Goal: Task Accomplishment & Management: Manage account settings

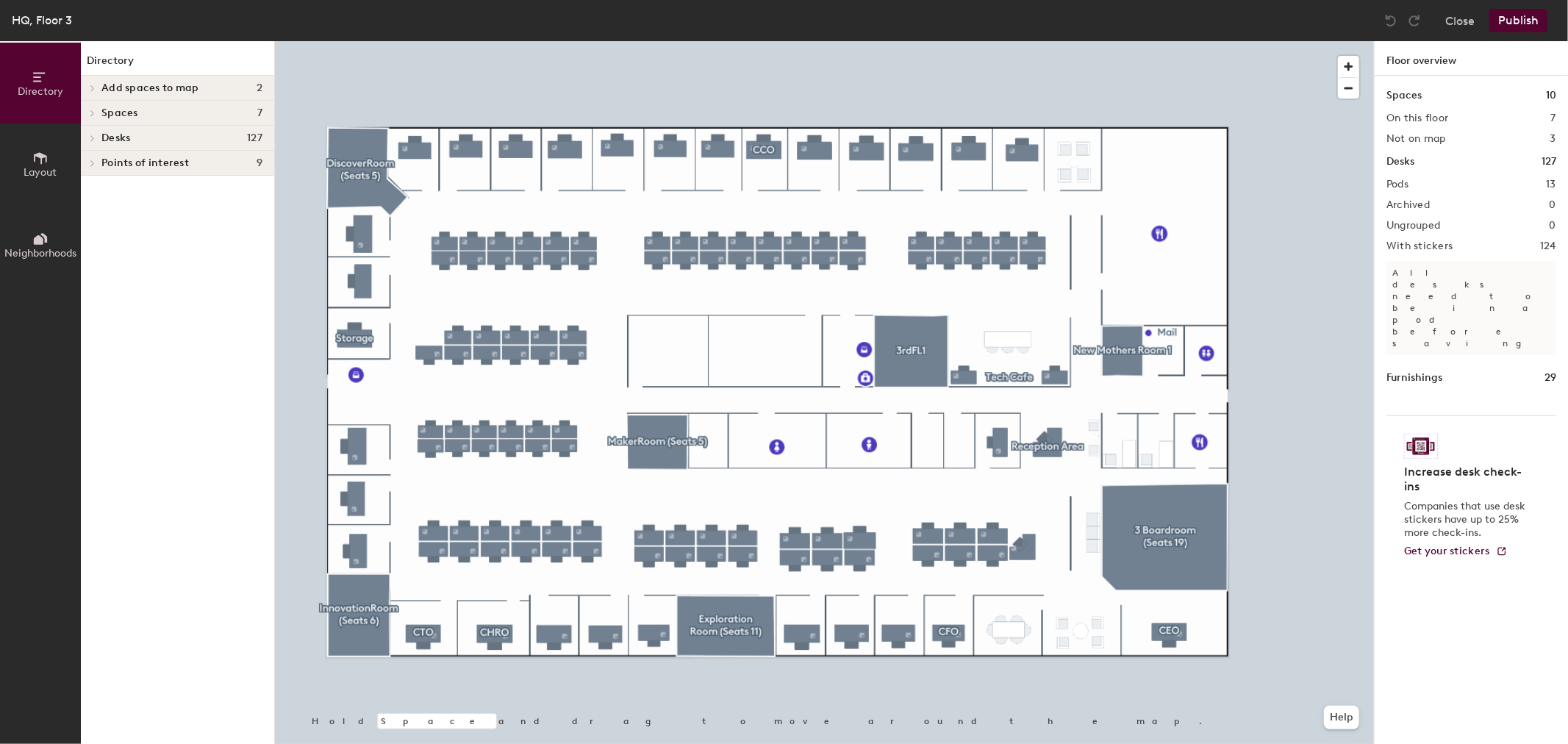
click at [1040, 41] on div at bounding box center [824, 41] width 1099 height 0
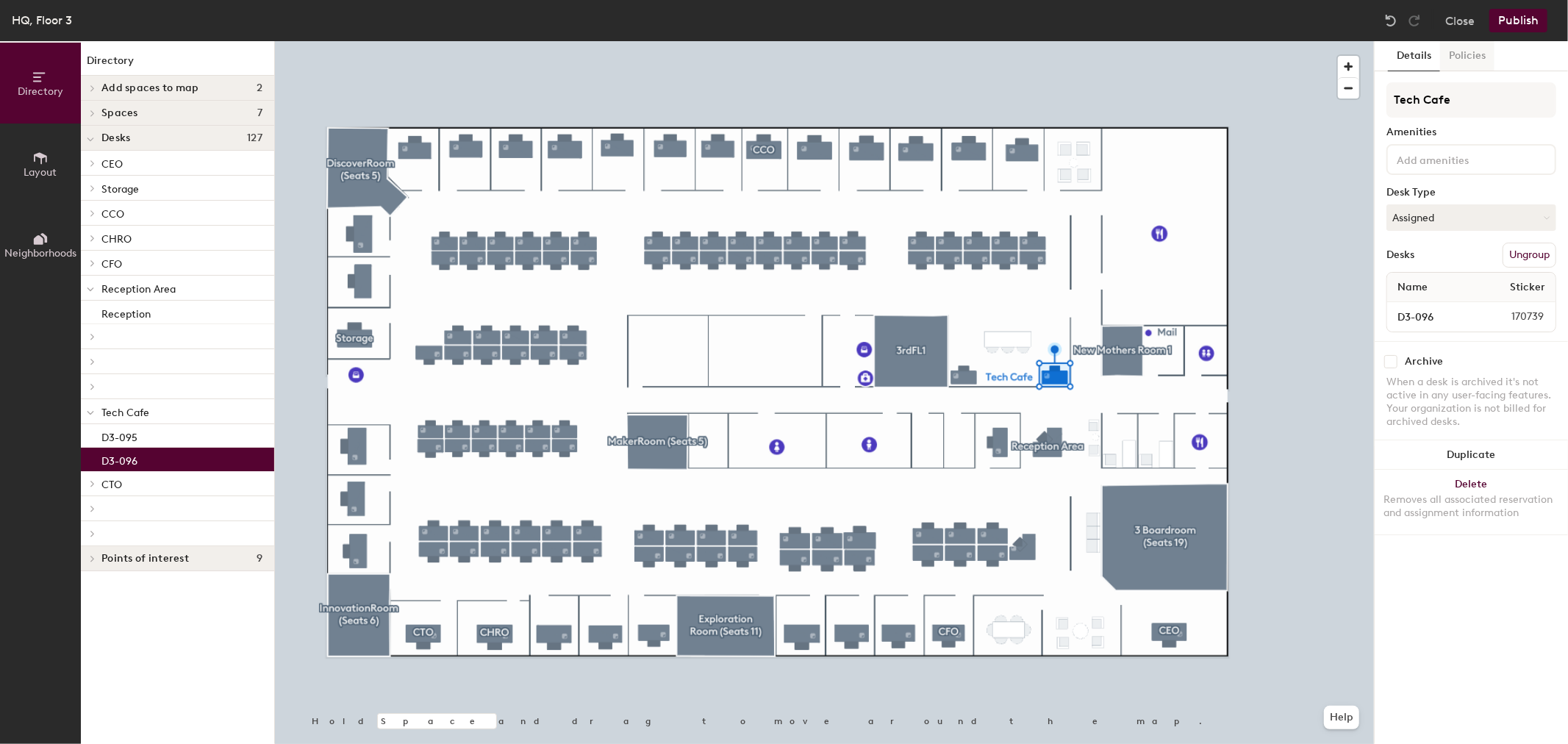
click at [1464, 53] on button "Policies" at bounding box center [1467, 56] width 54 height 30
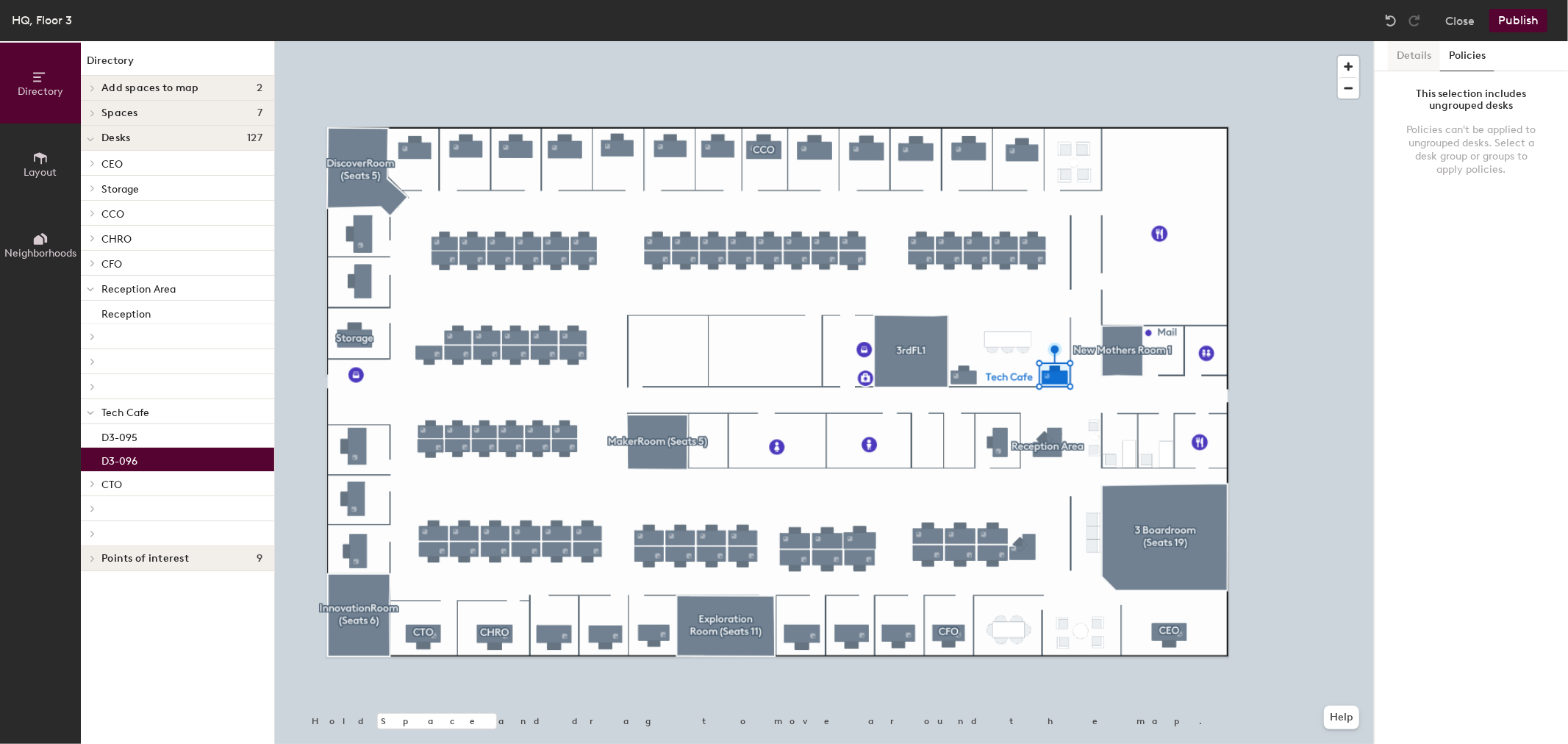
click at [1409, 56] on button "Details" at bounding box center [1414, 56] width 52 height 30
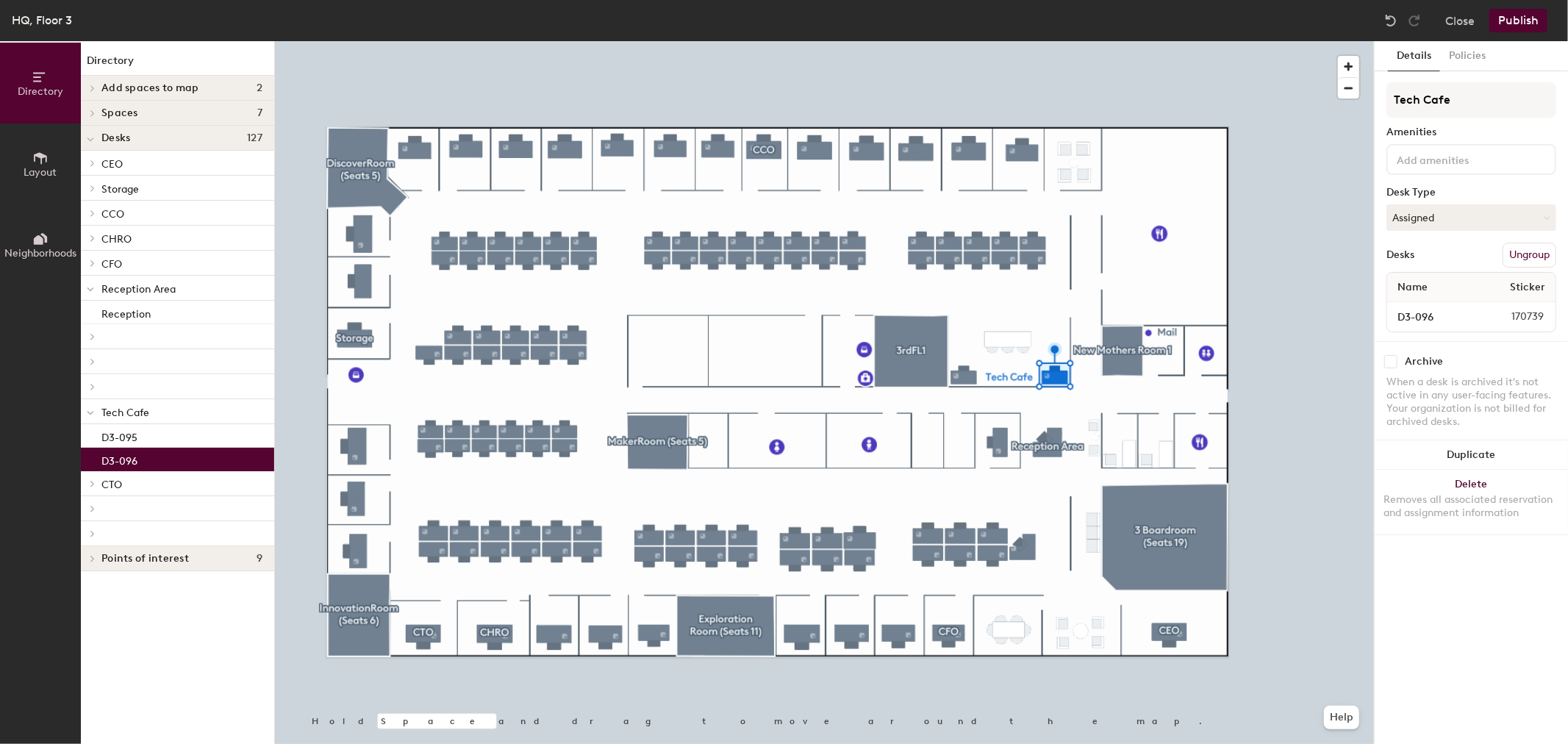
click at [1458, 79] on div "Details Policies Tech Cafe Amenities Desk Type Assigned Desks Ungroup Name Stic…" at bounding box center [1471, 393] width 193 height 703
click at [1467, 59] on button "Policies" at bounding box center [1467, 56] width 54 height 30
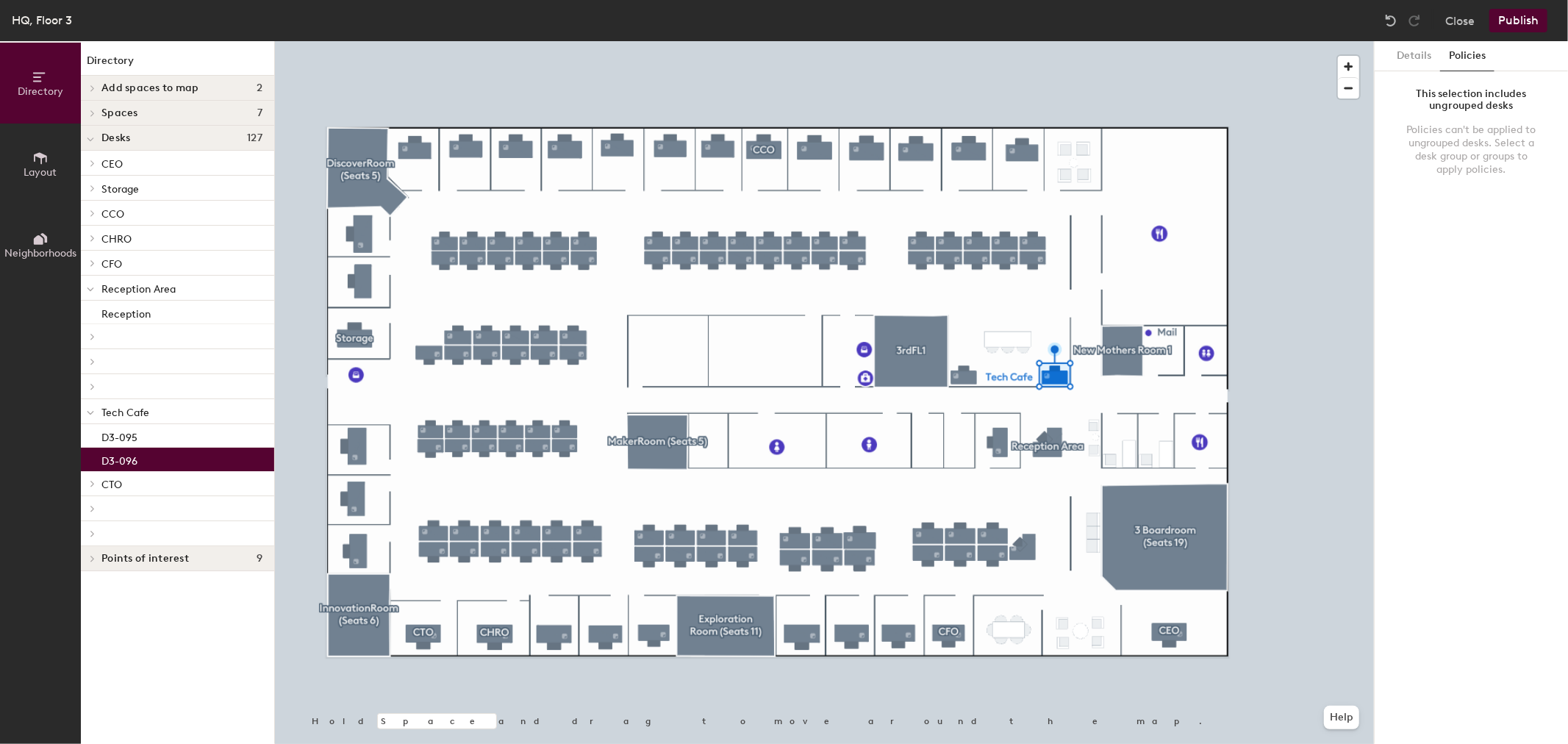
click at [1467, 59] on button "Policies" at bounding box center [1467, 56] width 54 height 30
click at [1452, 9] on button "Close" at bounding box center [1460, 21] width 30 height 24
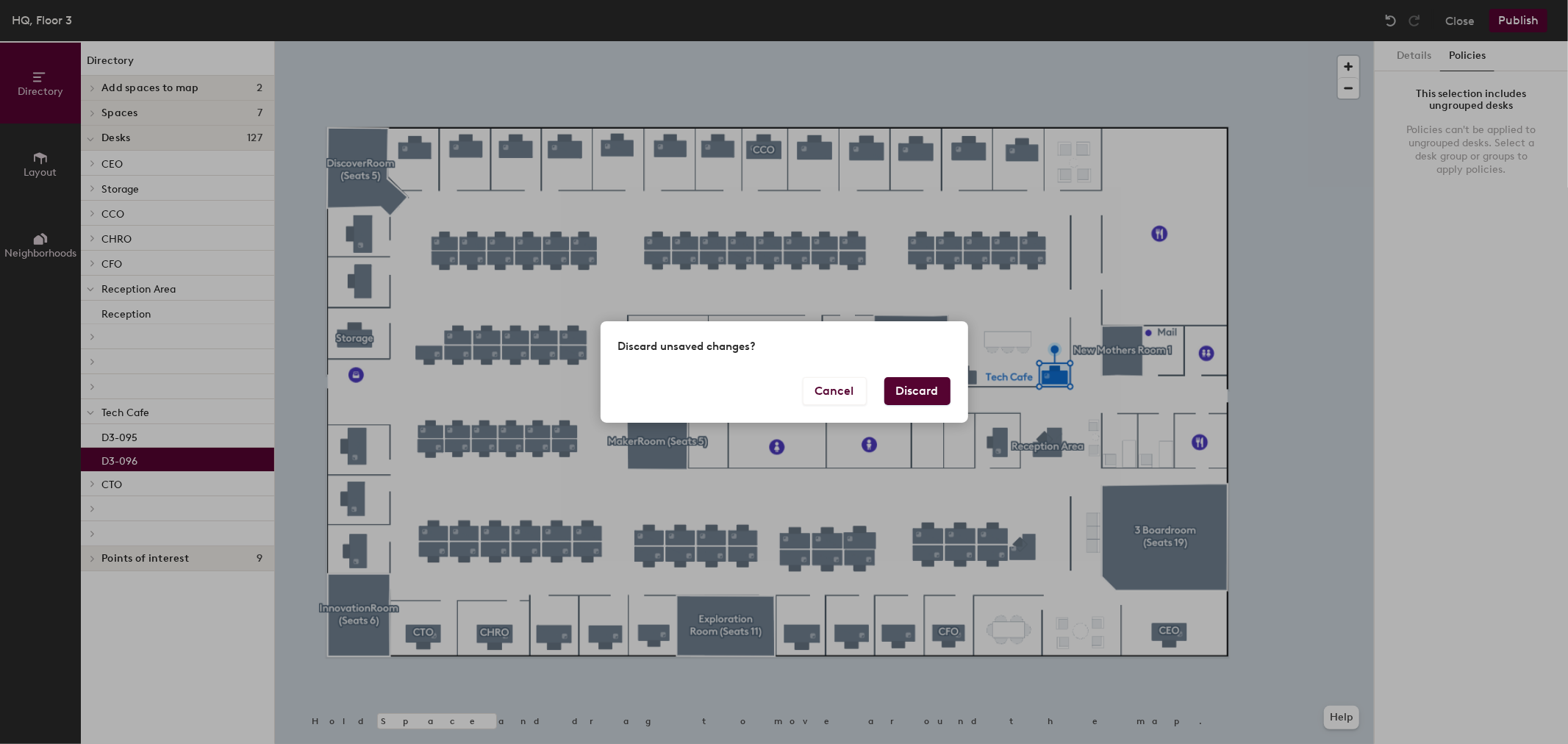
click at [924, 386] on button "Discard" at bounding box center [917, 391] width 66 height 28
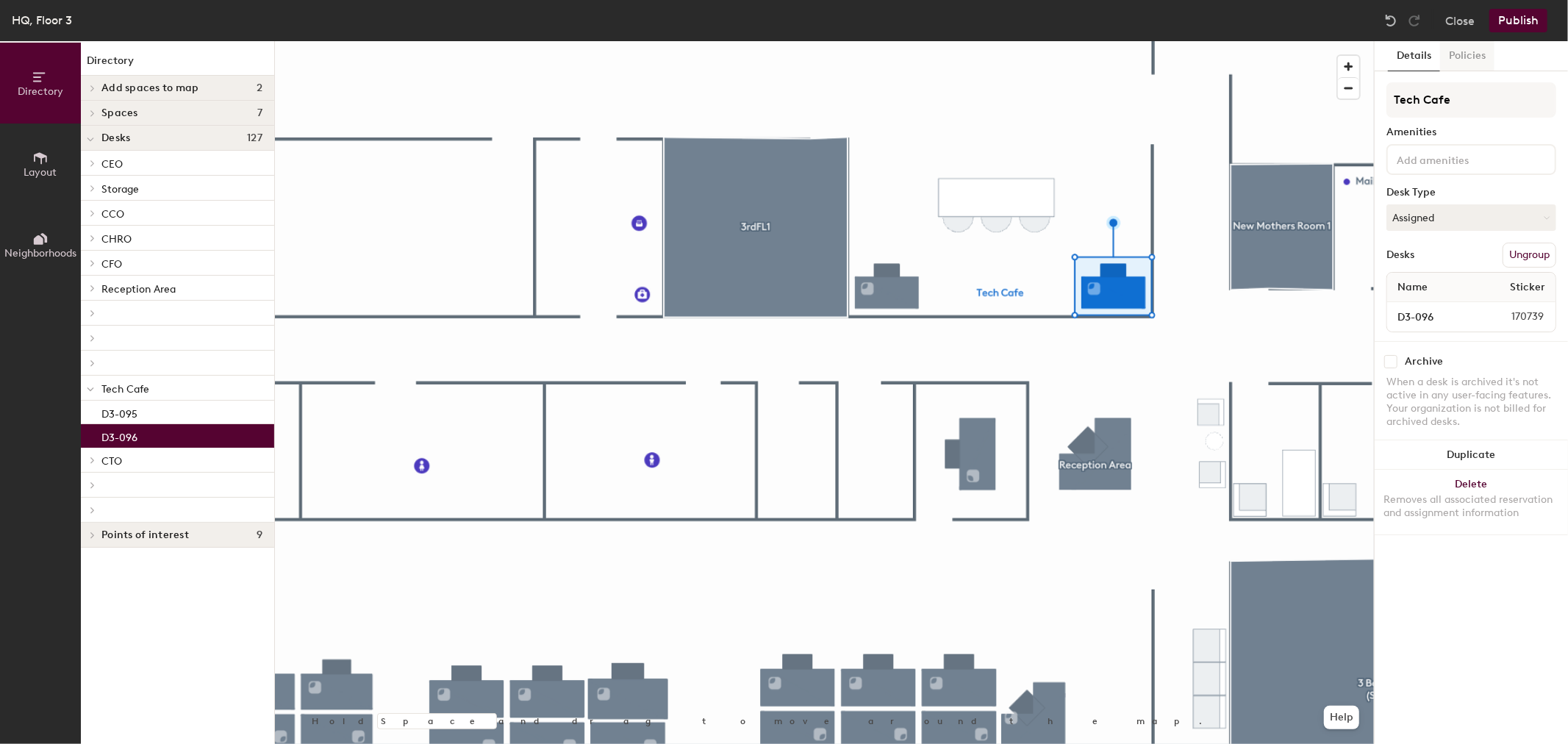
click at [1468, 54] on button "Policies" at bounding box center [1467, 56] width 54 height 30
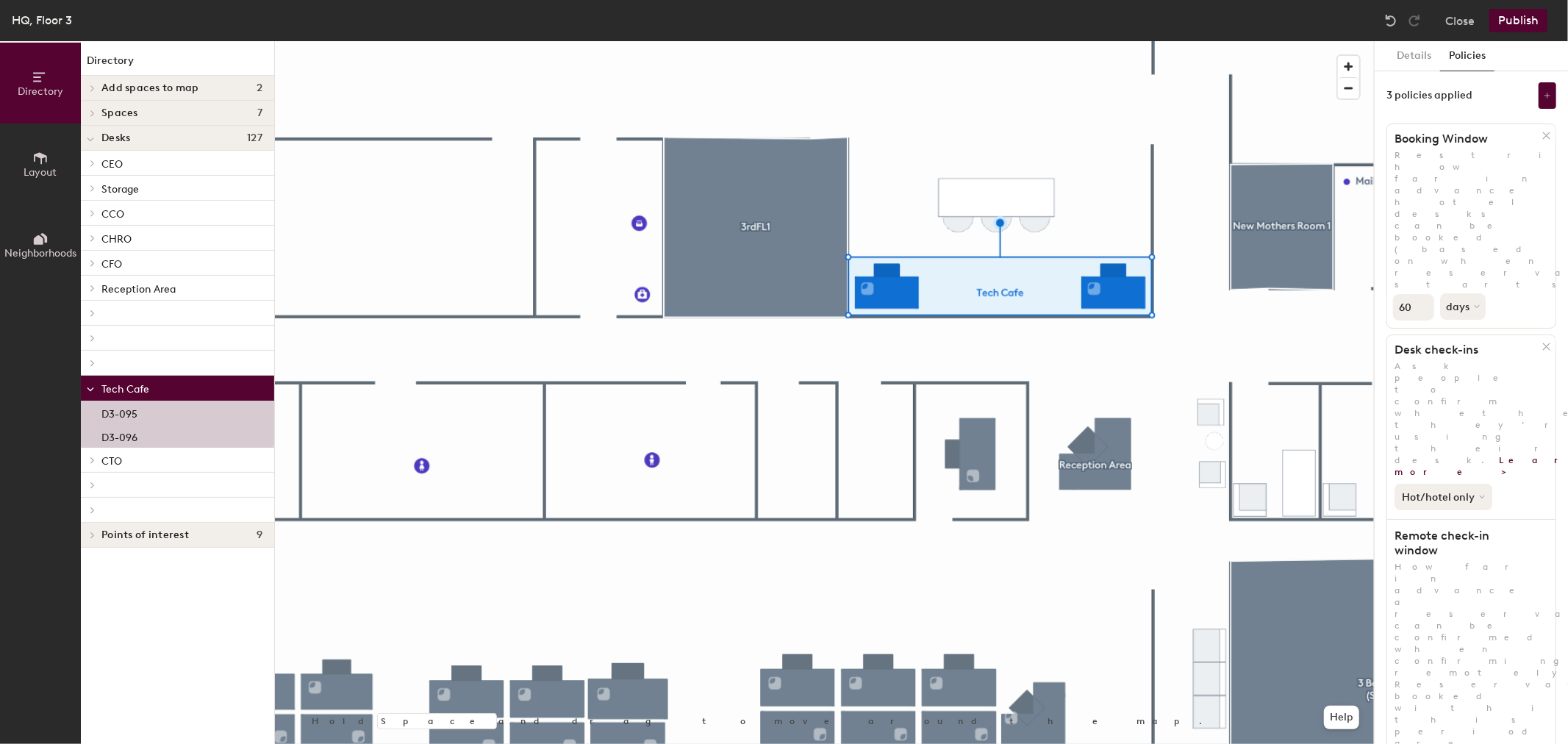
click at [1461, 484] on button "Hot/hotel only" at bounding box center [1444, 497] width 98 height 27
click at [1454, 520] on div "All desk types" at bounding box center [1441, 529] width 90 height 18
click at [1529, 478] on div "All desk types" at bounding box center [1471, 494] width 168 height 33
click at [1509, 27] on button "Publish" at bounding box center [1518, 21] width 58 height 24
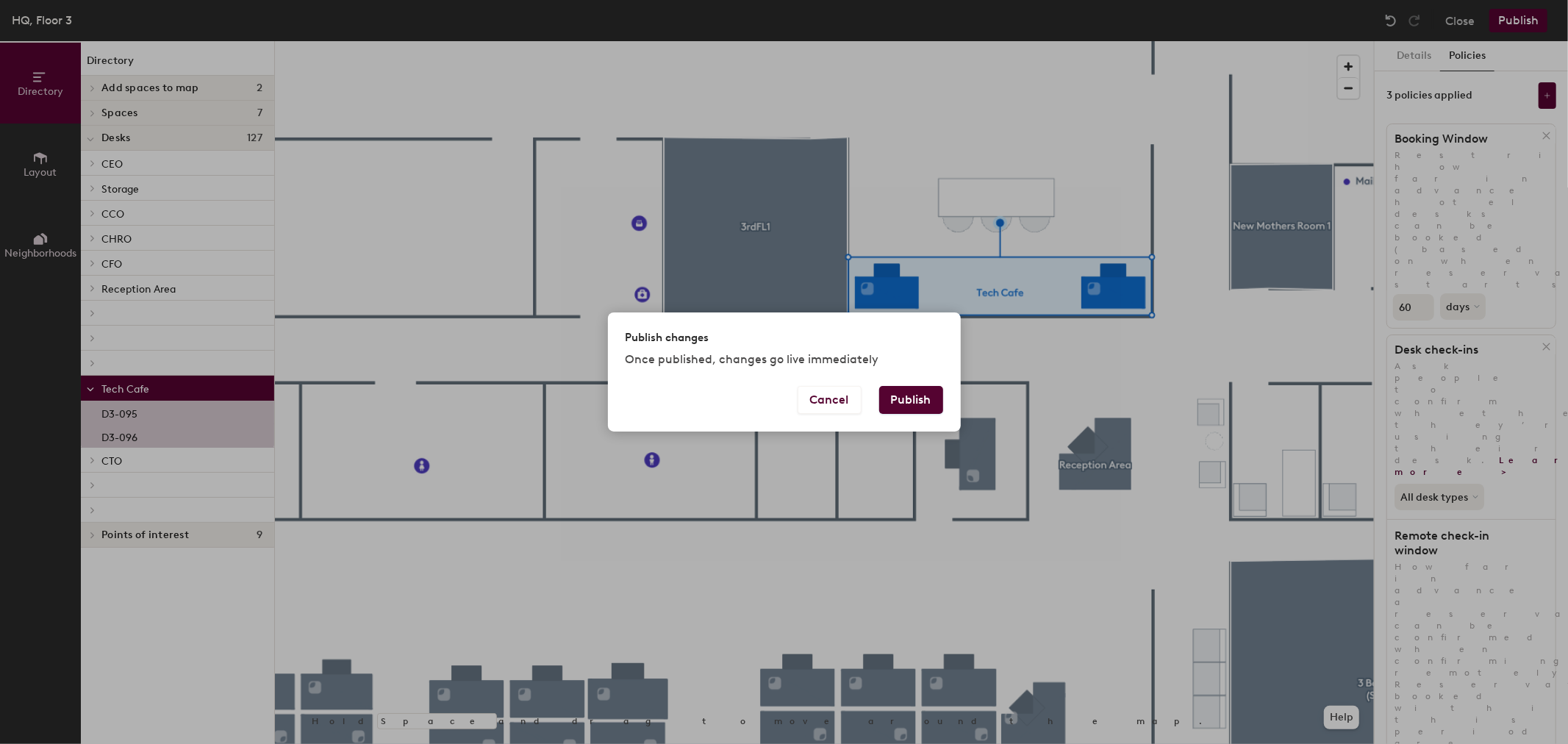
click at [917, 402] on button "Publish" at bounding box center [911, 400] width 64 height 28
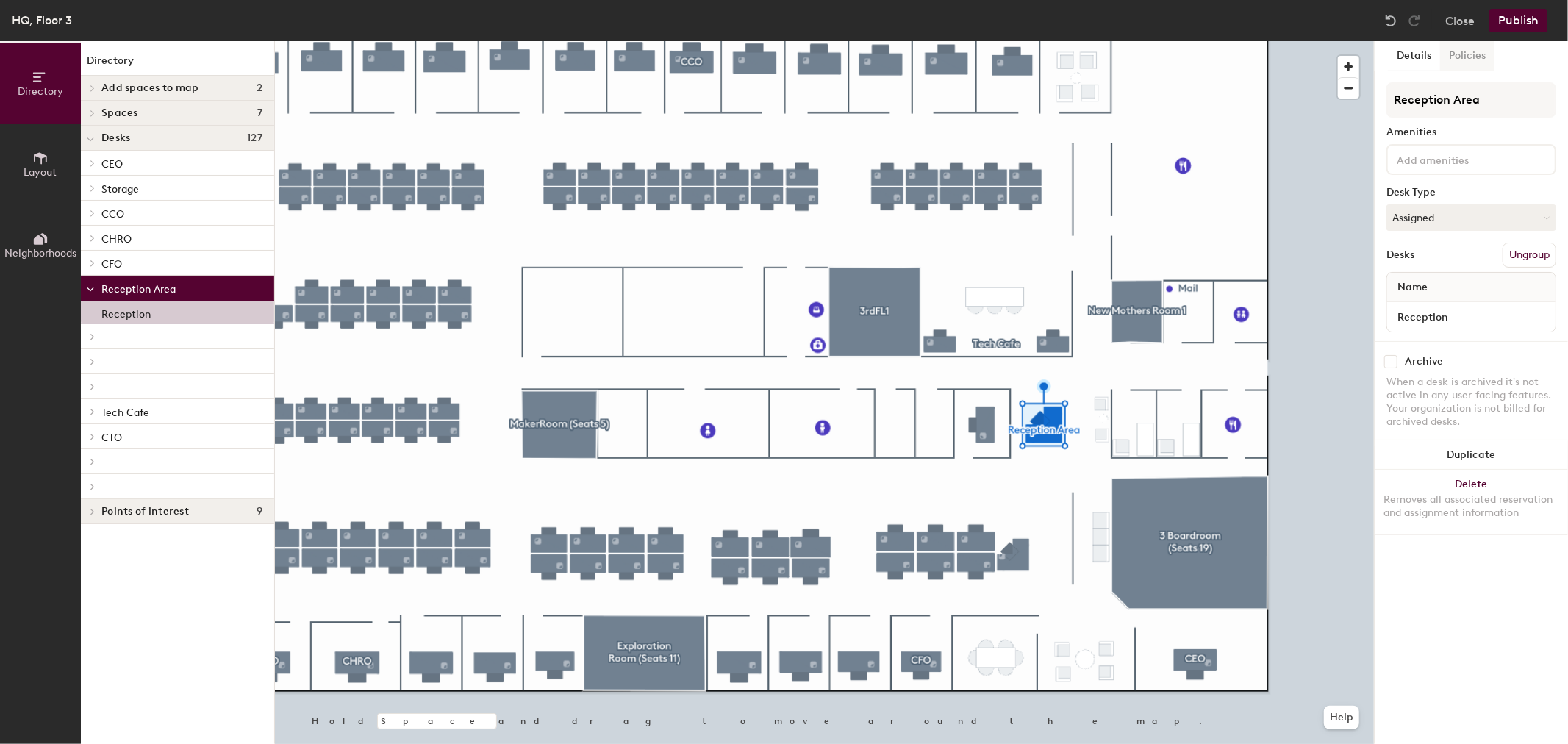
click at [1487, 60] on button "Policies" at bounding box center [1467, 56] width 54 height 30
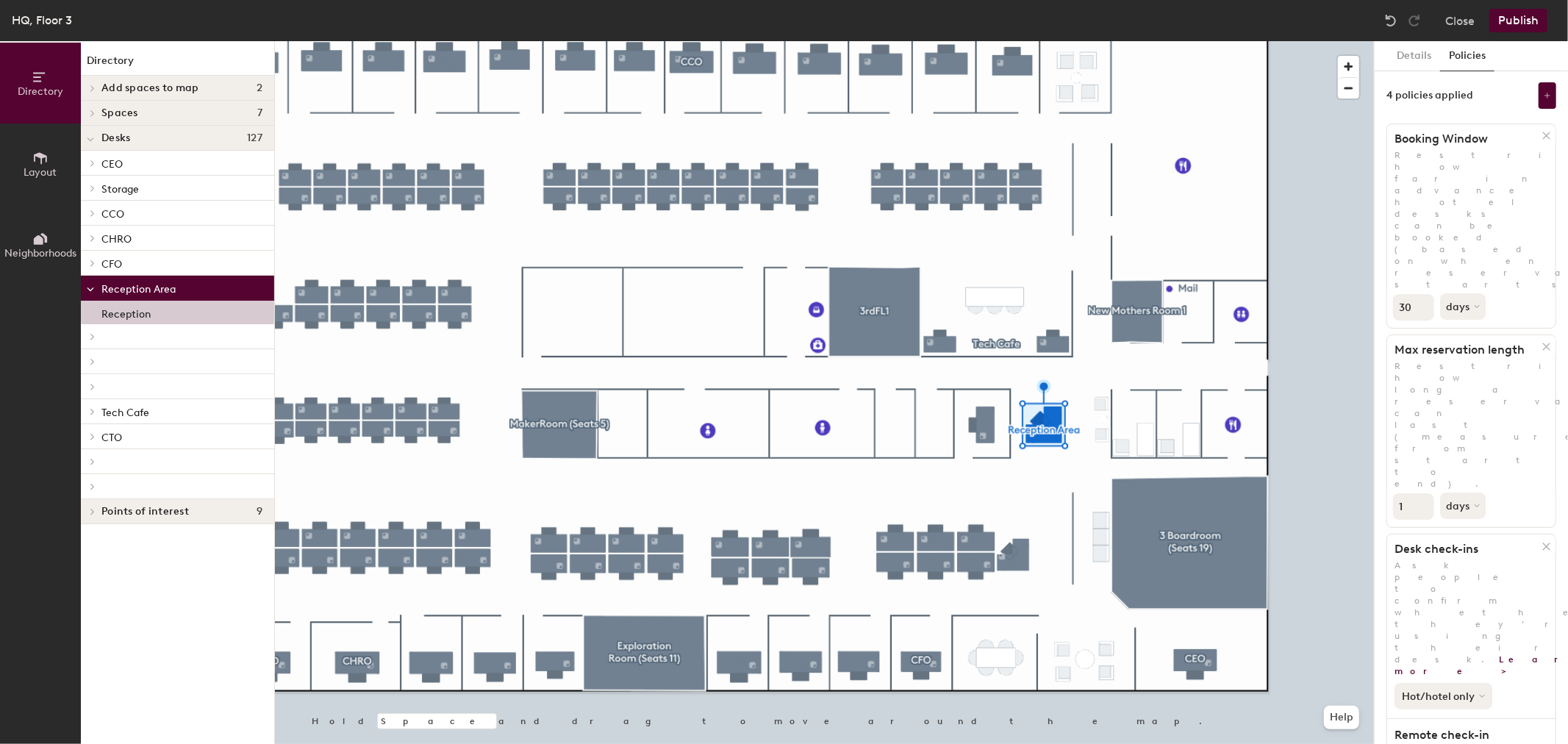
click at [1449, 683] on button "Hot/hotel only" at bounding box center [1444, 697] width 98 height 27
click at [1441, 720] on div "All desk types" at bounding box center [1441, 728] width 90 height 18
click at [1527, 24] on button "Publish" at bounding box center [1518, 21] width 58 height 24
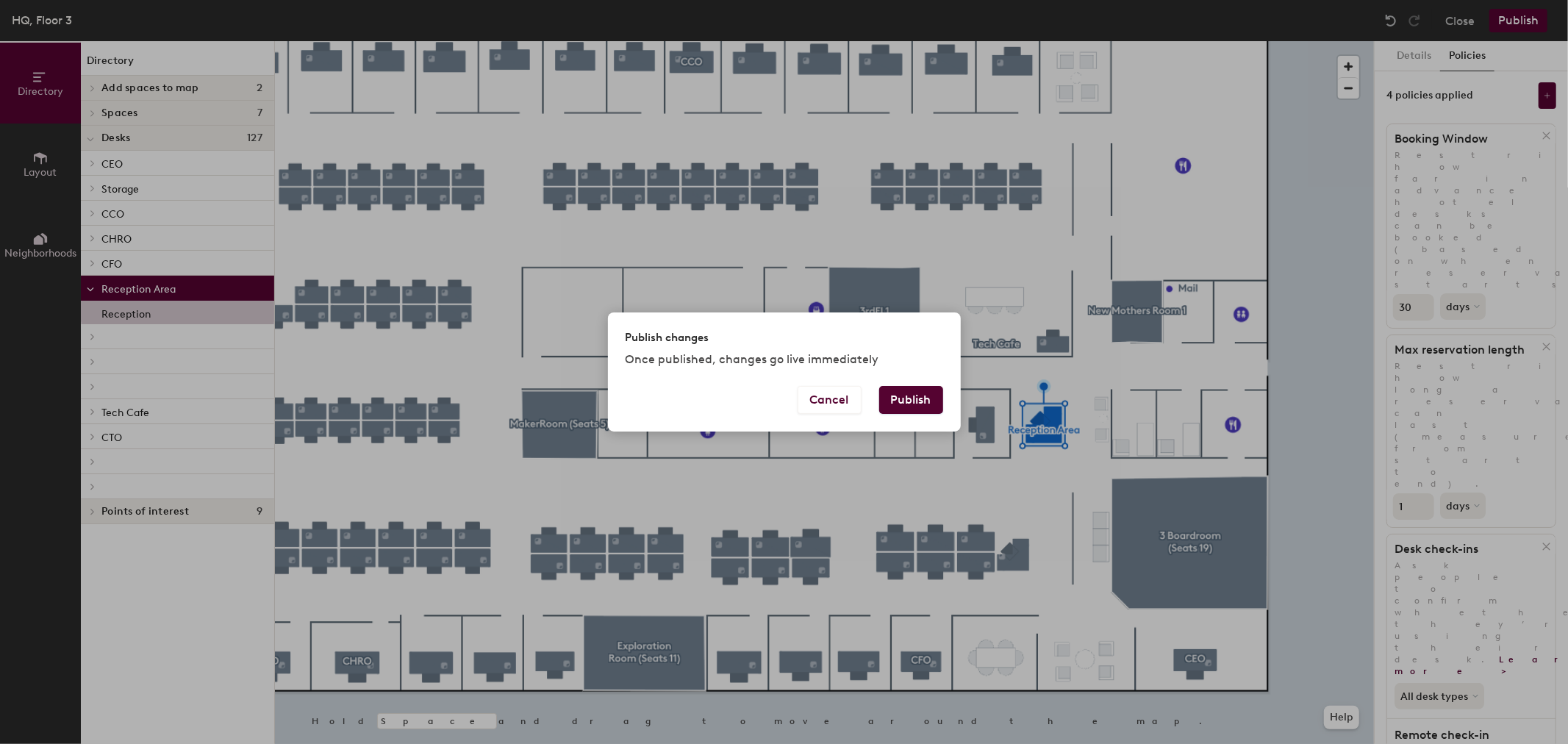
click at [907, 390] on button "Publish" at bounding box center [911, 400] width 64 height 28
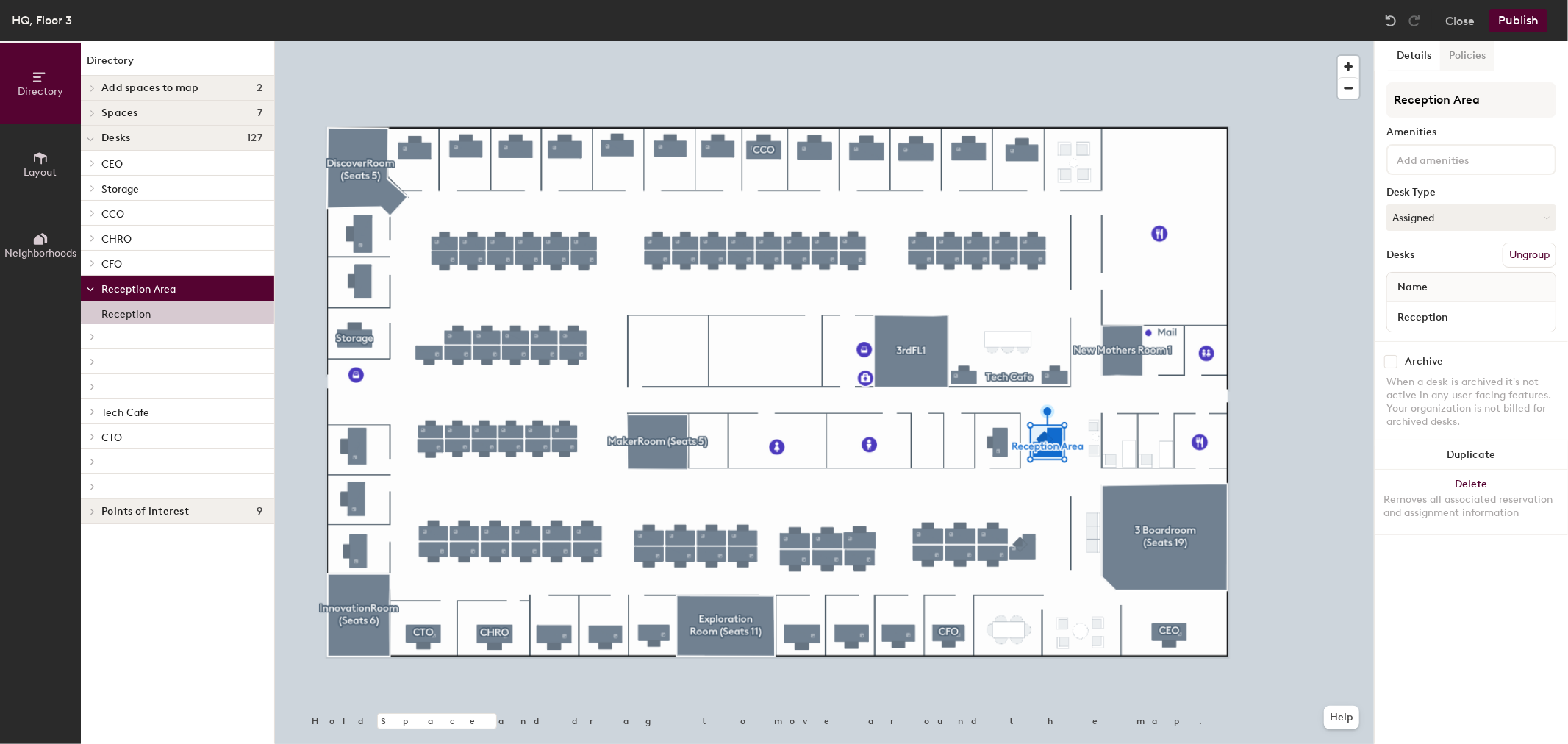
click at [1470, 51] on button "Policies" at bounding box center [1467, 56] width 54 height 30
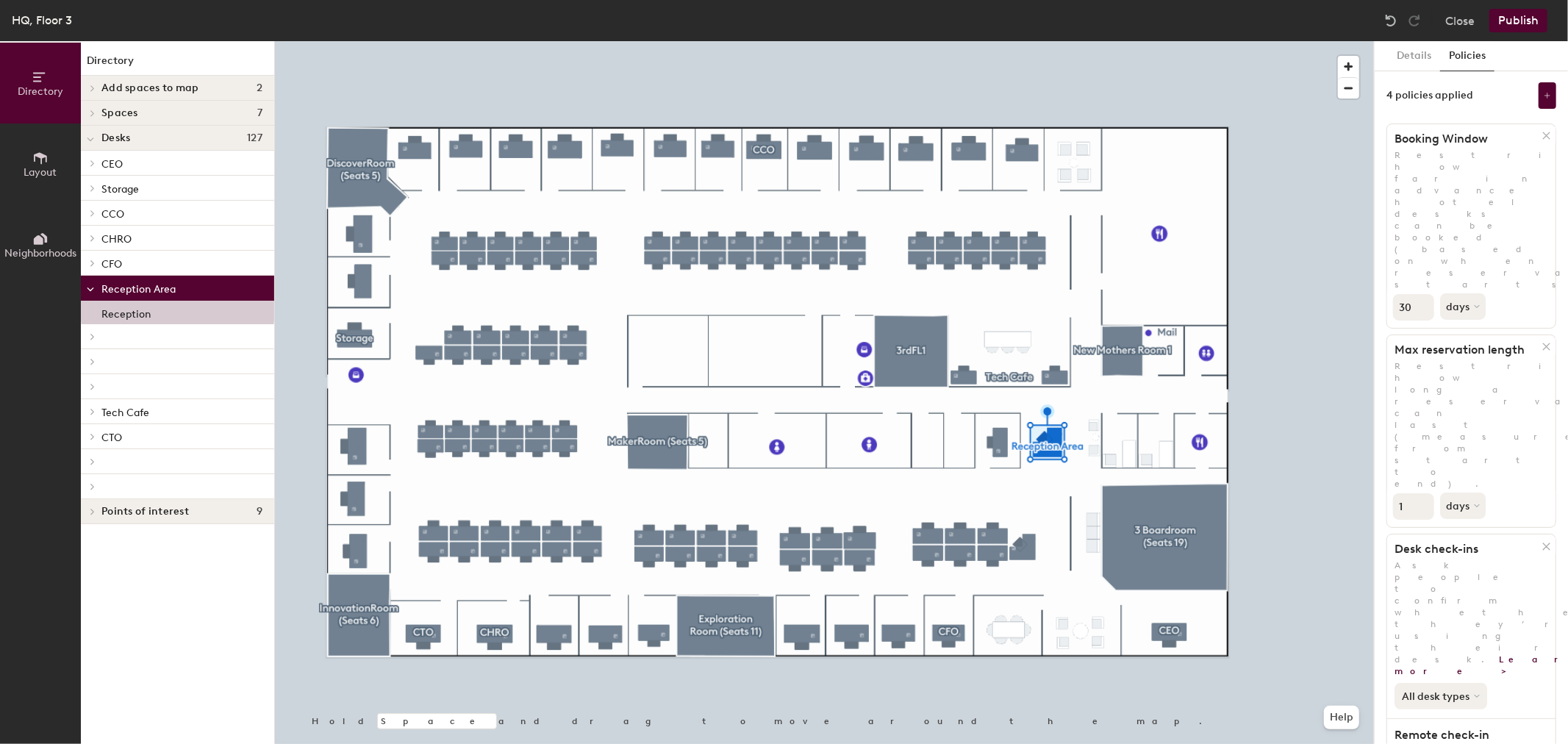
click at [1467, 683] on button "All desk types" at bounding box center [1441, 697] width 93 height 27
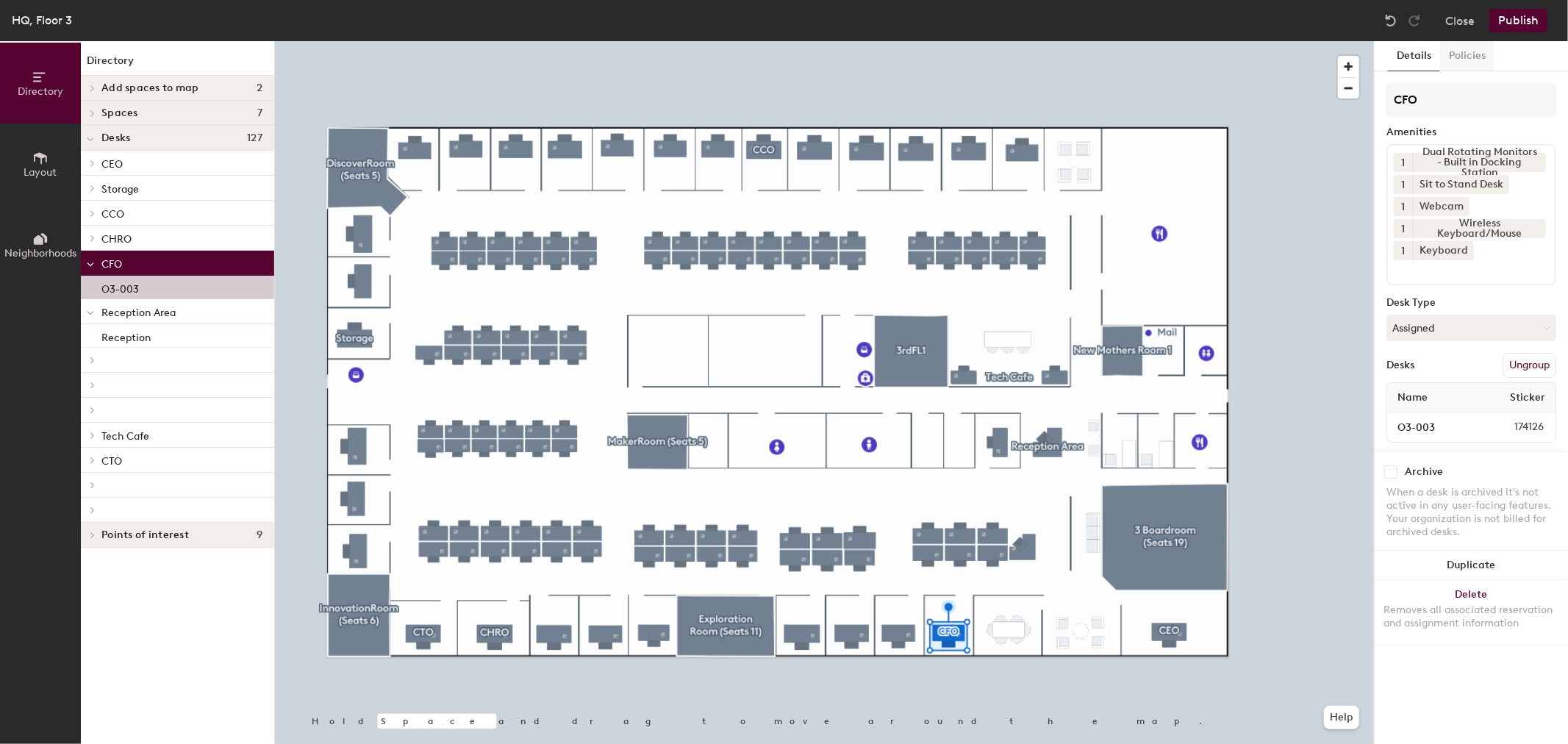
click at [1475, 53] on button "Policies" at bounding box center [1467, 56] width 54 height 30
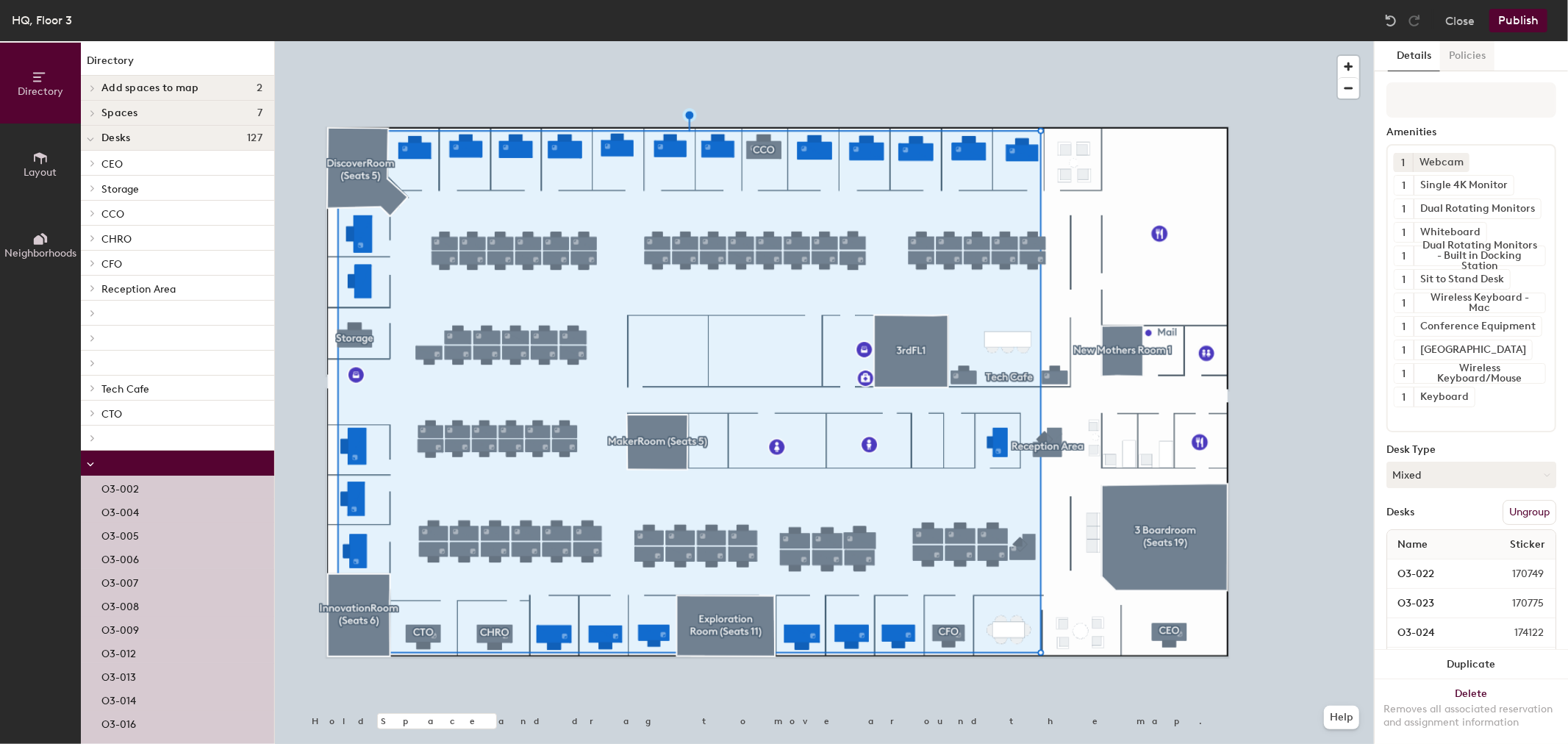
click at [1491, 52] on button "Policies" at bounding box center [1467, 56] width 54 height 30
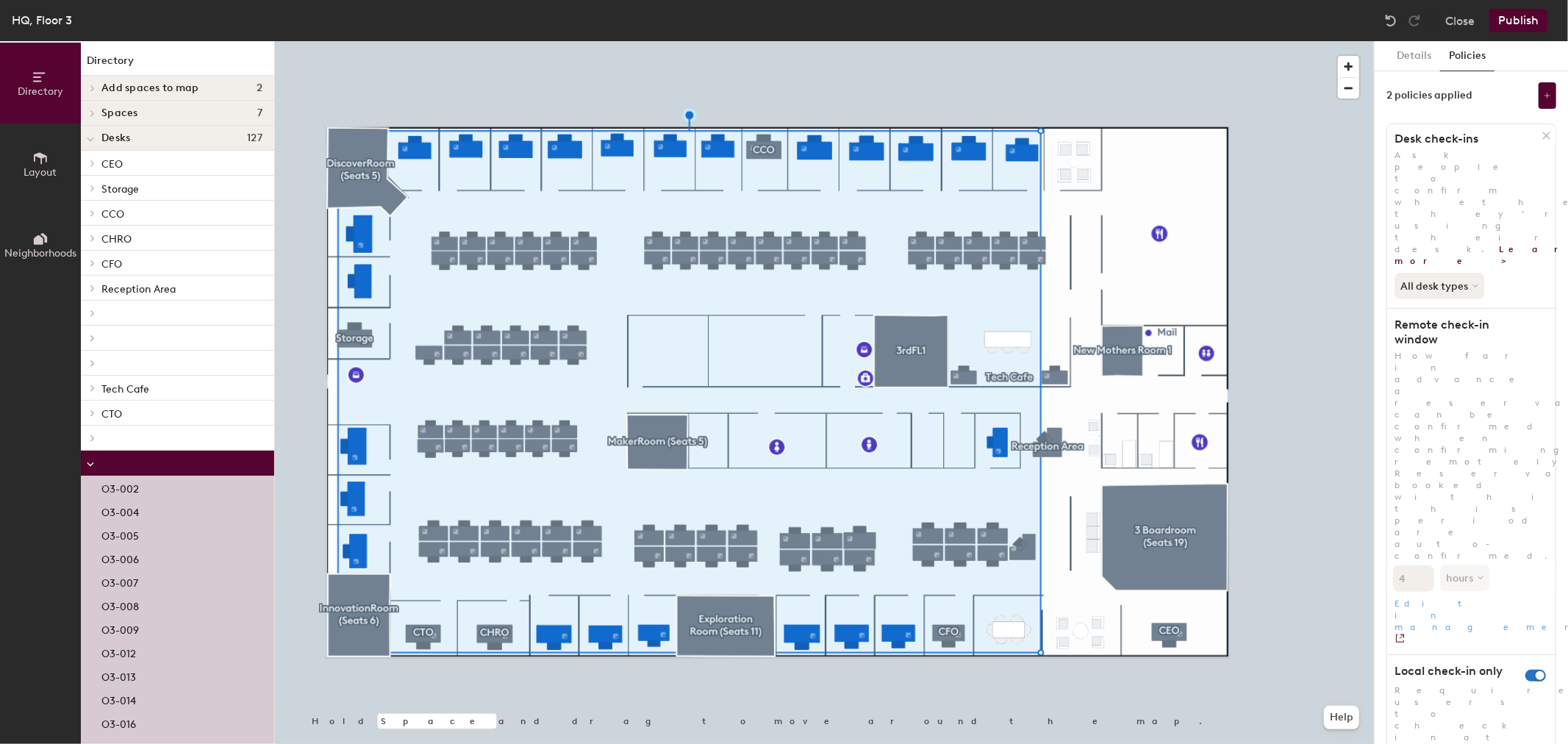
click at [1467, 592] on link "Edit in management" at bounding box center [1471, 619] width 168 height 53
